Goal: Obtain resource: Obtain resource

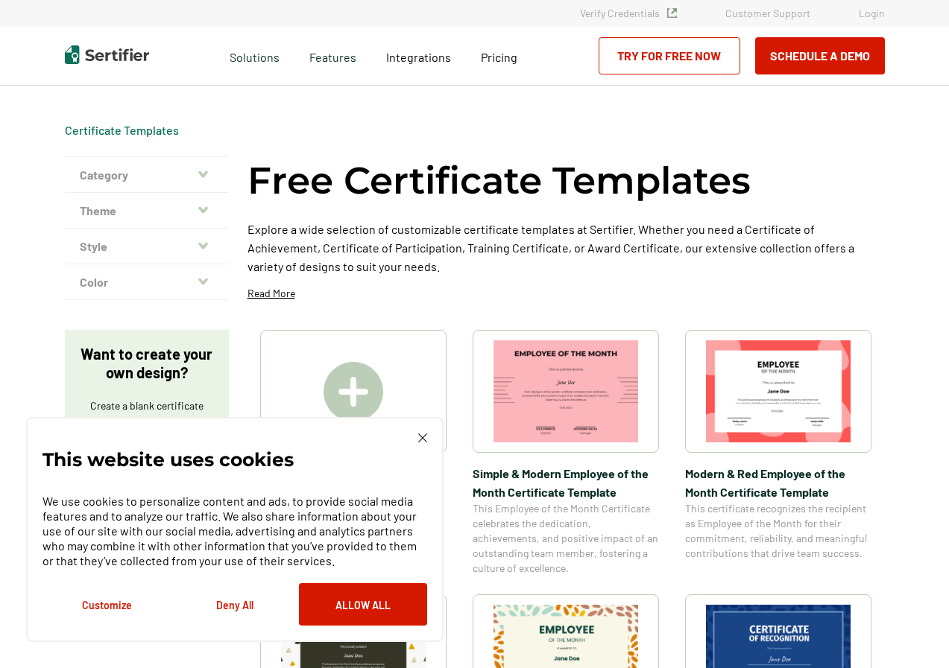
click at [585, 358] on img at bounding box center [565, 392] width 145 height 102
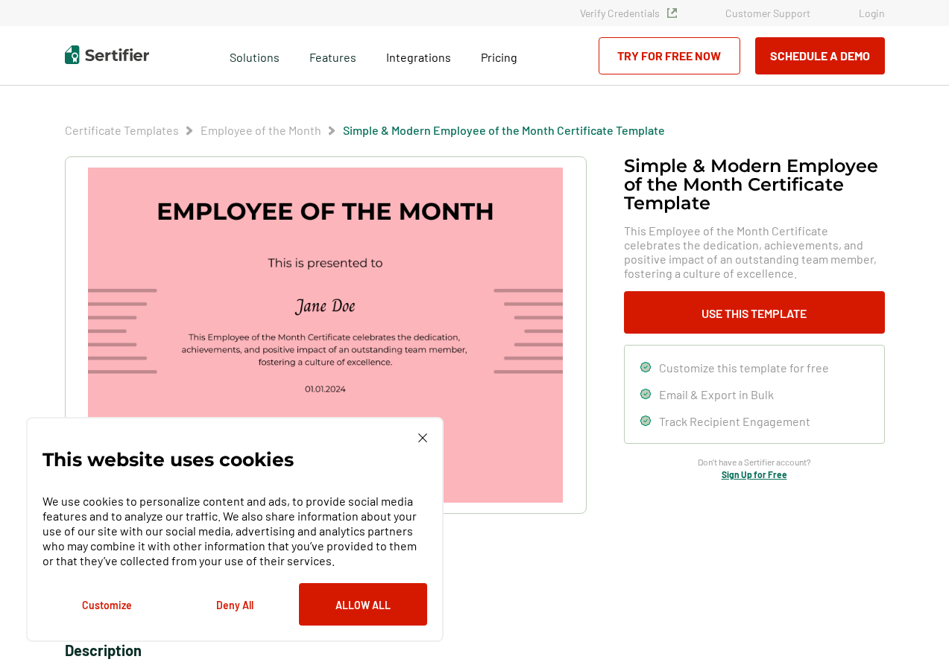
click at [419, 437] on img at bounding box center [422, 438] width 9 height 9
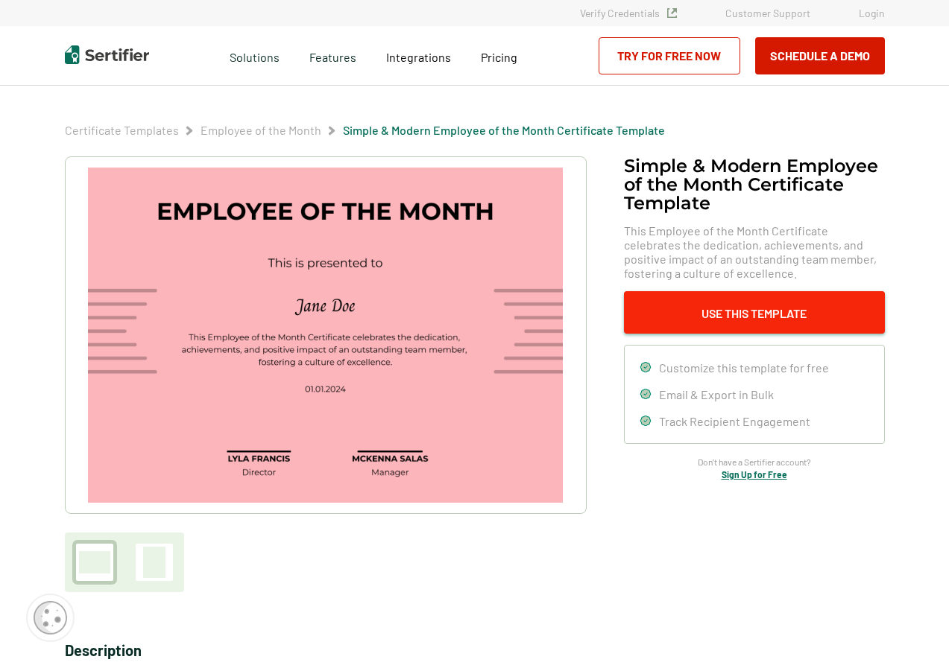
click at [805, 310] on button "Use This Template" at bounding box center [754, 312] width 261 height 42
